Goal: Task Accomplishment & Management: Complete application form

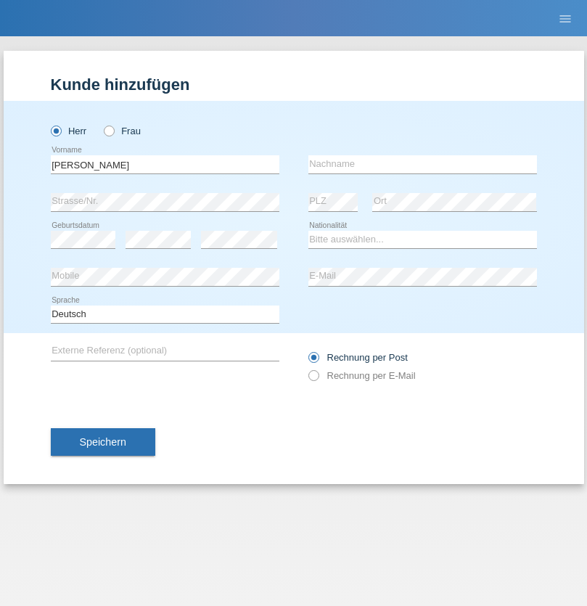
type input "[PERSON_NAME]"
click at [422, 164] on input "text" at bounding box center [422, 164] width 228 height 18
type input "Krasniqi"
select select "XK"
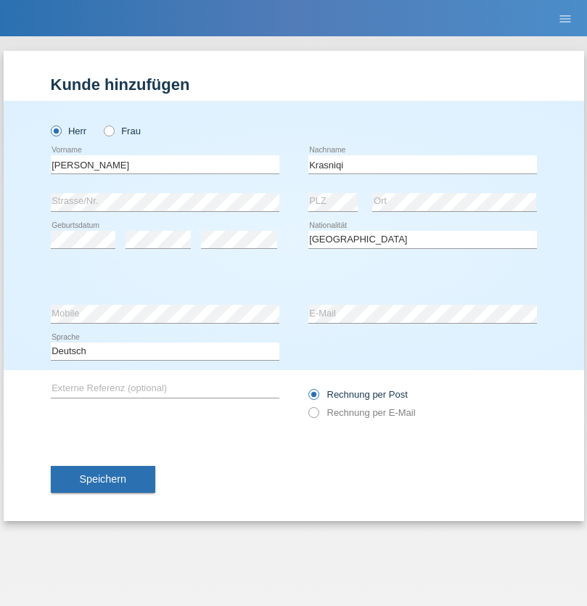
select select "C"
select select "02"
select select "12"
select select "2012"
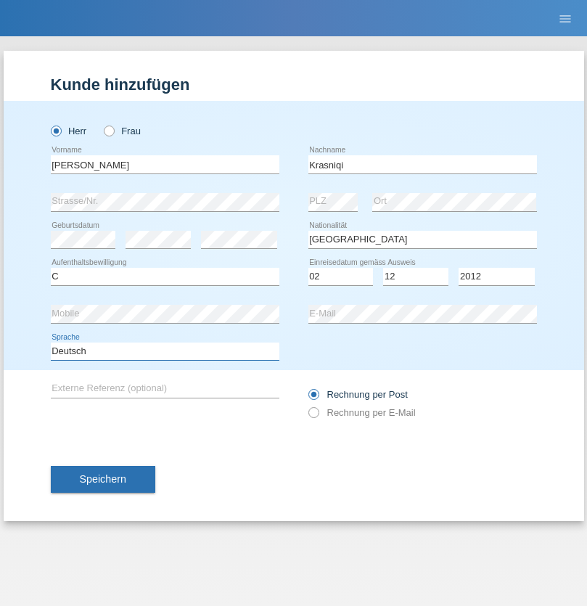
select select "en"
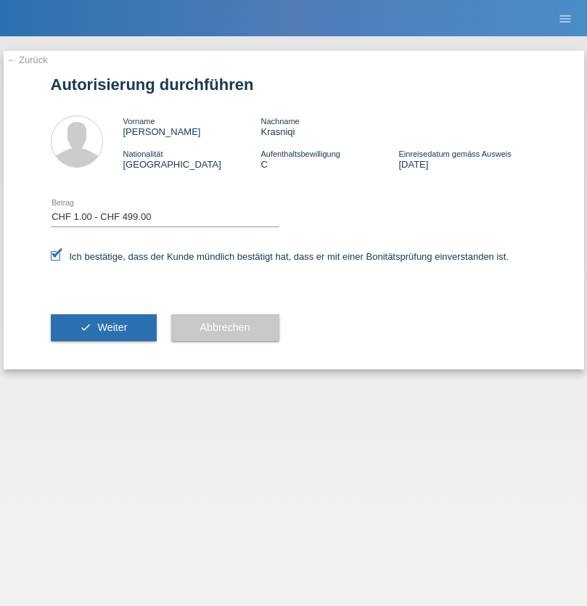
select select "1"
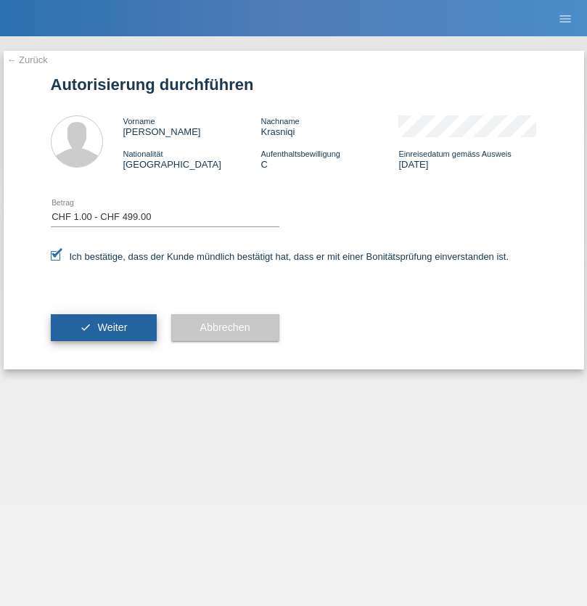
click at [103, 327] on span "Weiter" at bounding box center [112, 327] width 30 height 12
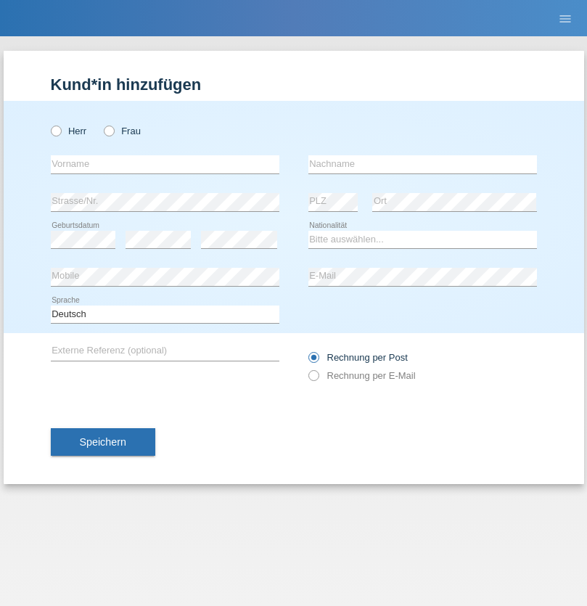
radio input "true"
click at [165, 164] on input "text" at bounding box center [165, 164] width 228 height 18
type input "Alessio"
click at [422, 164] on input "text" at bounding box center [422, 164] width 228 height 18
type input "Boss"
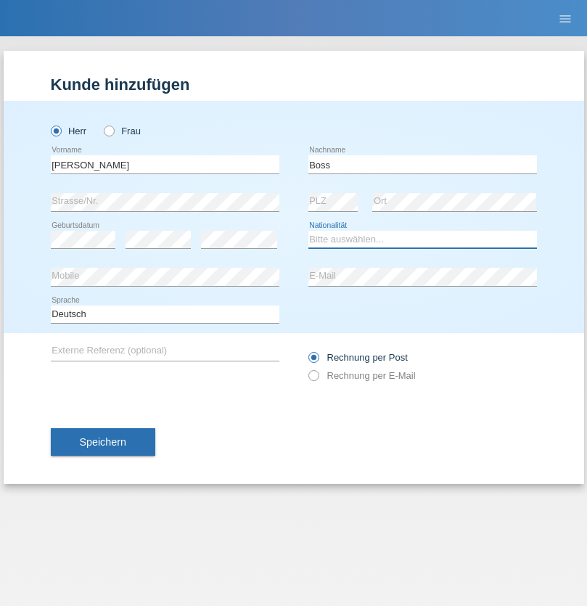
select select "CH"
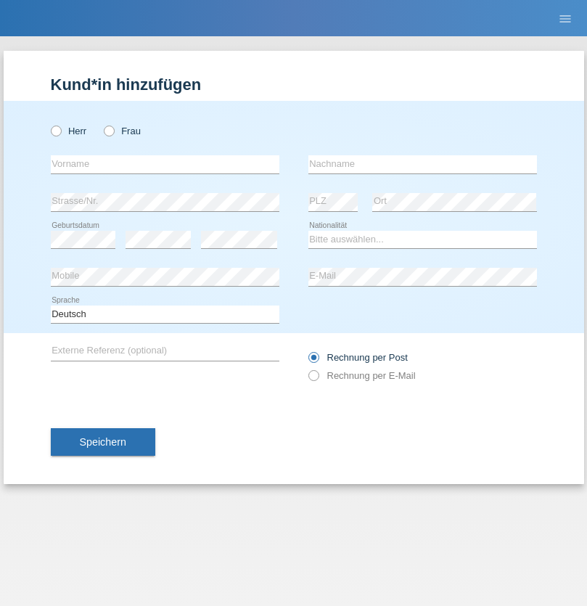
radio input "true"
click at [165, 164] on input "text" at bounding box center [165, 164] width 228 height 18
type input "firat"
click at [422, 164] on input "text" at bounding box center [422, 164] width 228 height 18
type input "kara"
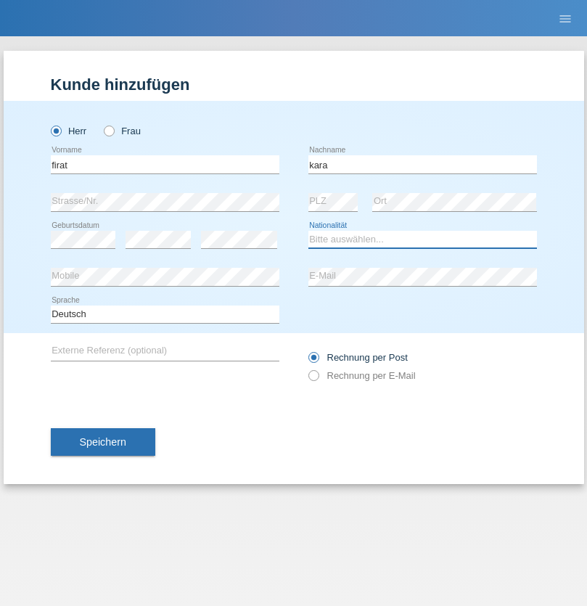
select select "CH"
radio input "true"
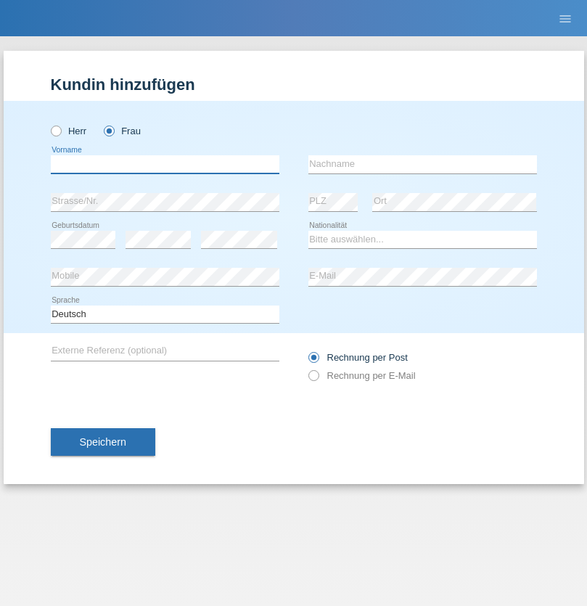
click at [165, 164] on input "text" at bounding box center [165, 164] width 228 height 18
type input "Sabrina"
click at [422, 164] on input "text" at bounding box center [422, 164] width 228 height 18
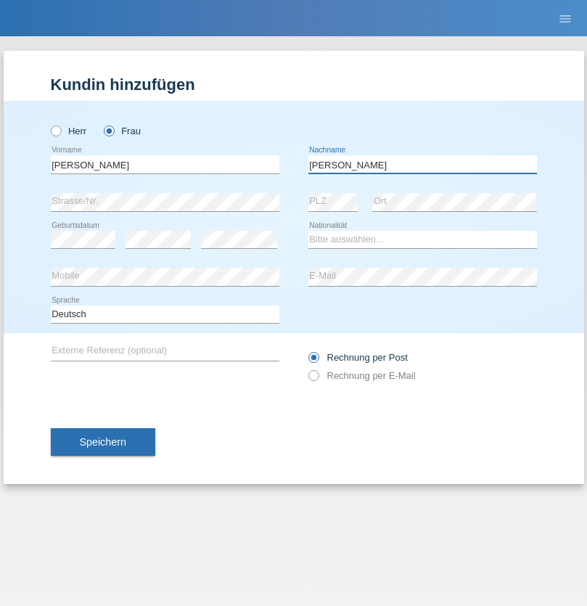
type input "Santos"
select select "PT"
select select "C"
select select "05"
select select "12"
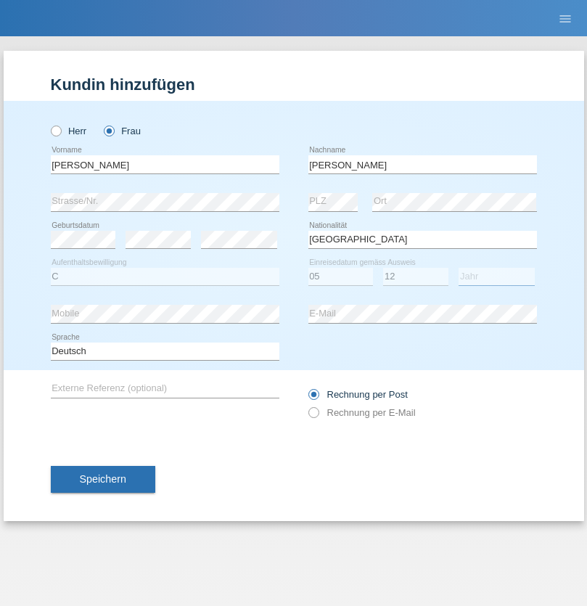
select select "2000"
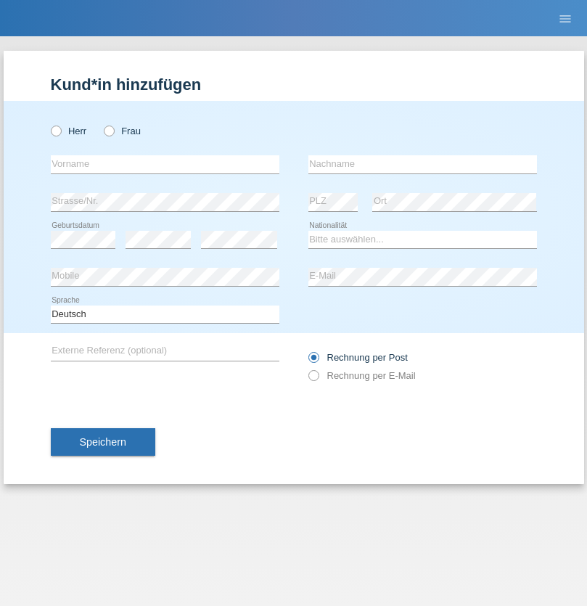
radio input "true"
click at [165, 164] on input "text" at bounding box center [165, 164] width 228 height 18
type input "Anett"
click at [422, 164] on input "text" at bounding box center [422, 164] width 228 height 18
type input "Tanner"
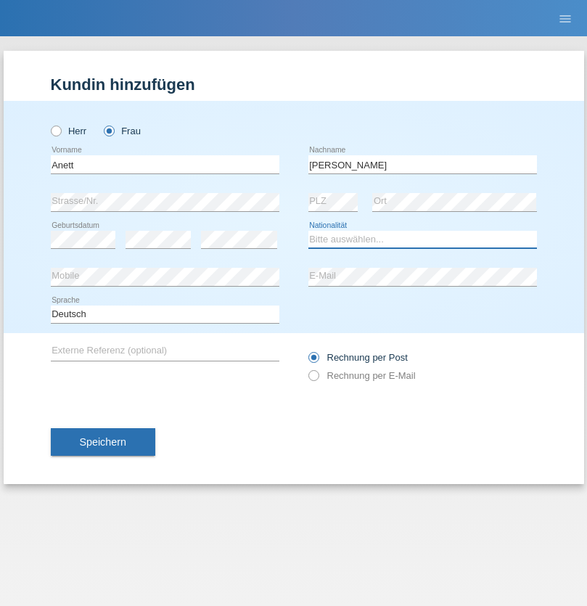
select select "HU"
select select "C"
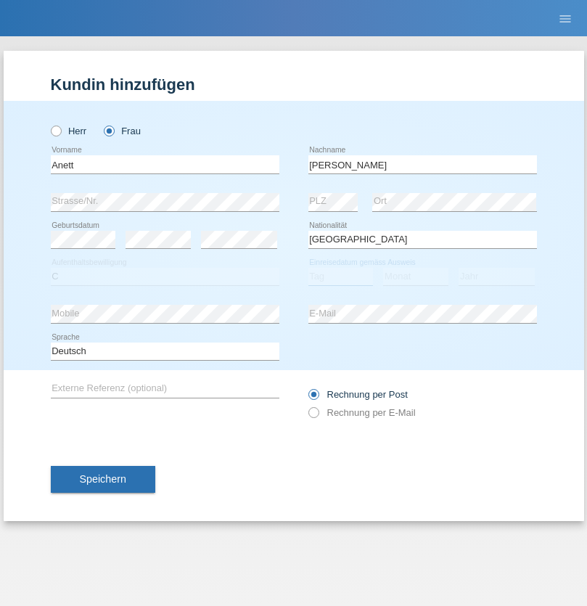
select select "04"
select select "09"
select select "2021"
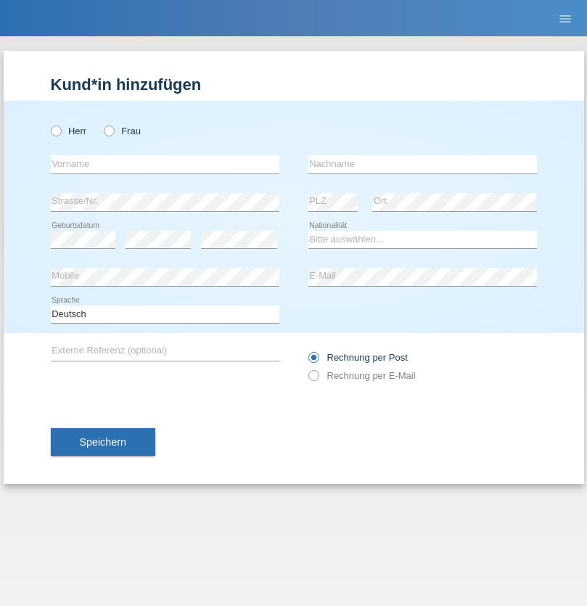
radio input "true"
click at [165, 164] on input "text" at bounding box center [165, 164] width 228 height 18
type input "Tanja"
click at [422, 164] on input "text" at bounding box center [422, 164] width 228 height 18
type input "Hirsiger"
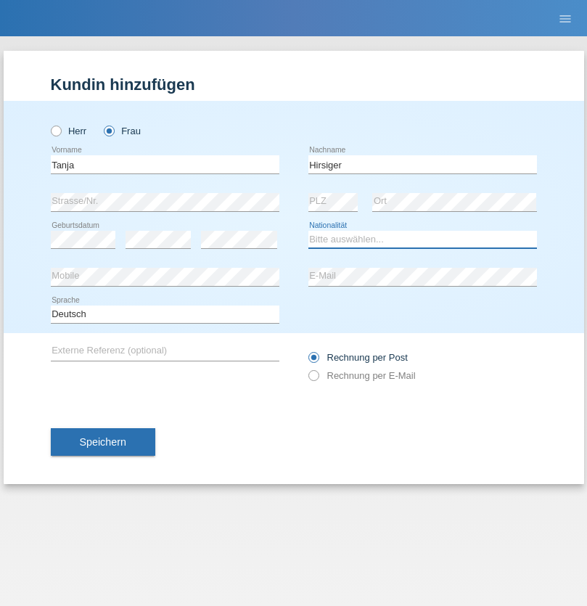
select select "CH"
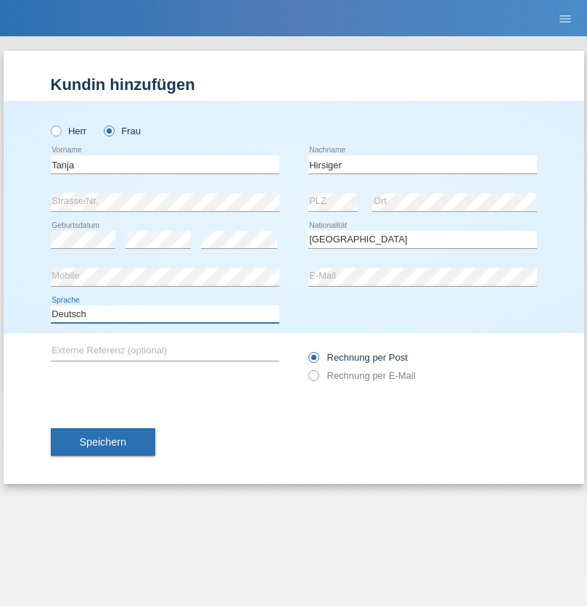
select select "en"
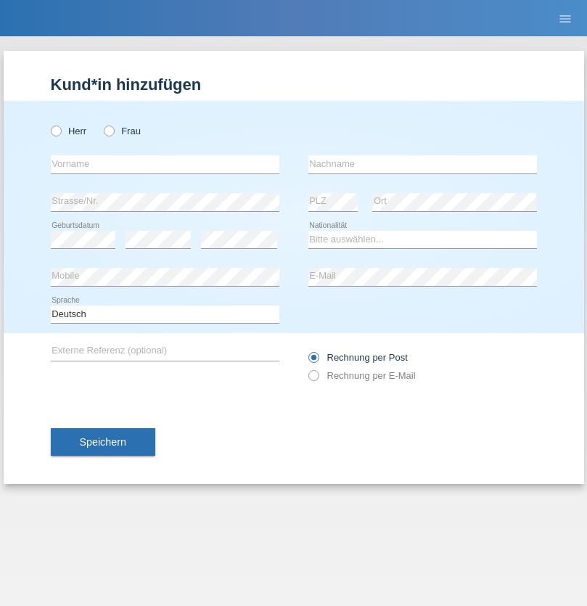
radio input "true"
click at [165, 164] on input "text" at bounding box center [165, 164] width 228 height 18
type input "Ketty"
click at [422, 164] on input "text" at bounding box center [422, 164] width 228 height 18
type input "Kalupnath"
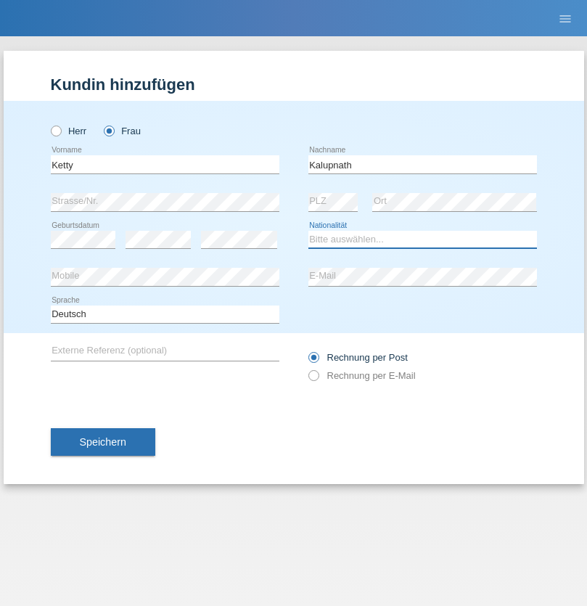
select select "CH"
